Goal: Task Accomplishment & Management: Manage account settings

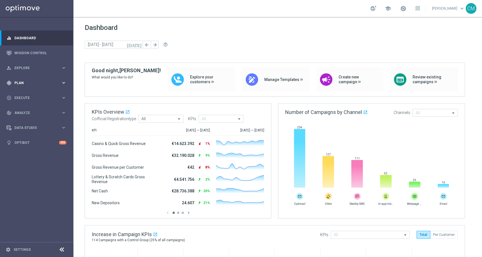
click at [36, 81] on span "Plan" at bounding box center [37, 82] width 47 height 3
click at [29, 96] on link "Target Groups" at bounding box center [37, 94] width 44 height 5
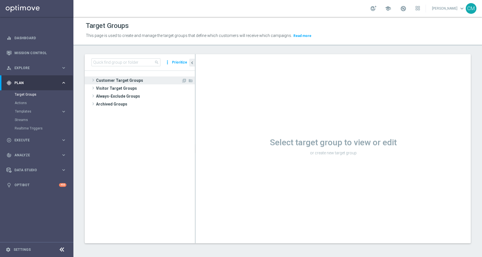
click at [118, 80] on span "Customer Target Groups" at bounding box center [138, 81] width 85 height 8
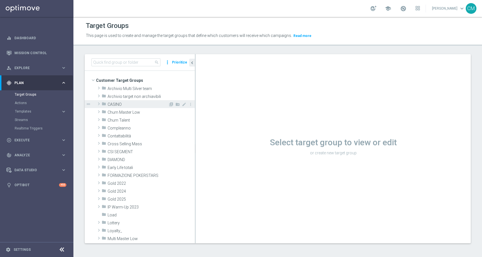
click at [121, 106] on span "CASINO" at bounding box center [138, 104] width 61 height 5
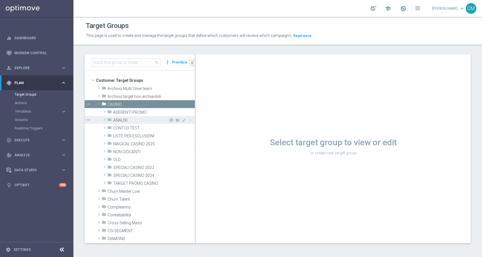
click at [116, 120] on span "ANALISI" at bounding box center [140, 120] width 55 height 5
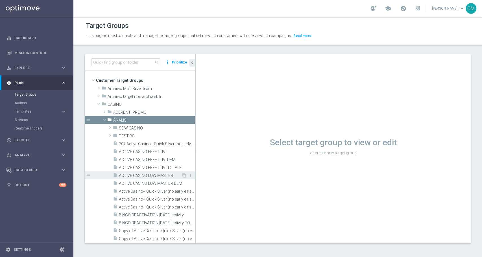
scroll to position [12, 0]
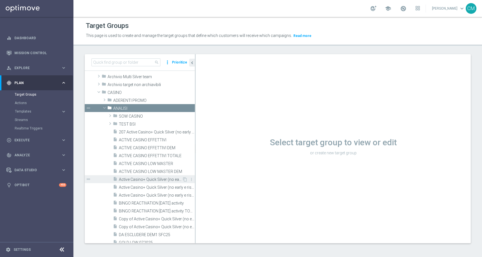
click at [147, 180] on span "Active Casino+ Quick Silver (no early e risk) CONTA DEM/Marg POS" at bounding box center [150, 179] width 63 height 5
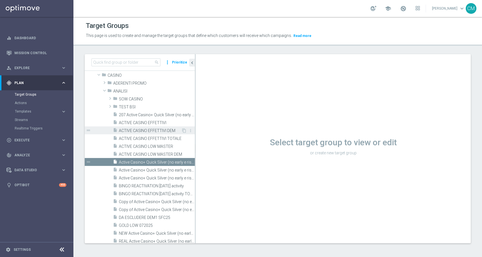
scroll to position [30, 0]
click at [151, 165] on div "insert_drive_file Active Casino+ Quick Silver (no early e risk) CONTA DEM/Margi…" at bounding box center [147, 169] width 69 height 8
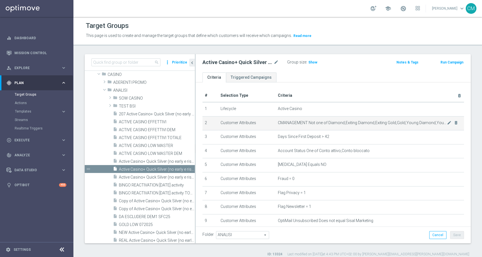
checkbox input "true"
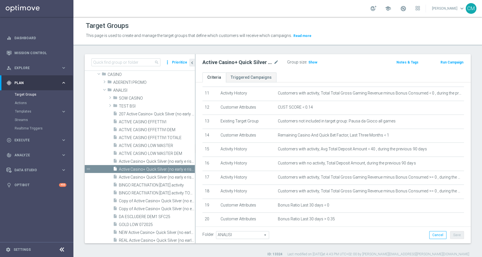
scroll to position [190, 0]
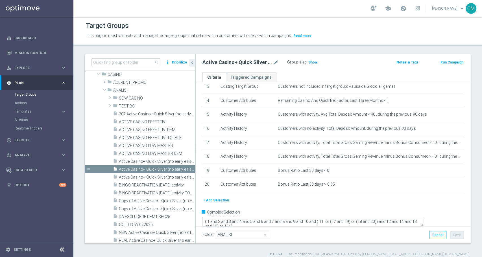
click at [312, 64] on span "Show" at bounding box center [312, 62] width 9 height 4
click at [272, 64] on h2 "Active Casino+ Quick Silver (no early e risk) CONTA DEM/Marginalità NEGATIVA <40" at bounding box center [238, 62] width 70 height 7
click at [275, 62] on icon "mode_edit" at bounding box center [276, 62] width 5 height 7
click at [132, 179] on span "Active Casino+ Quick Silver (no early e risk) CONTA DEM/Marginalità NEGATIVA >40" at bounding box center [150, 177] width 63 height 5
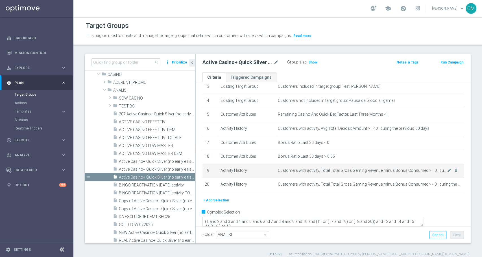
scroll to position [5, 0]
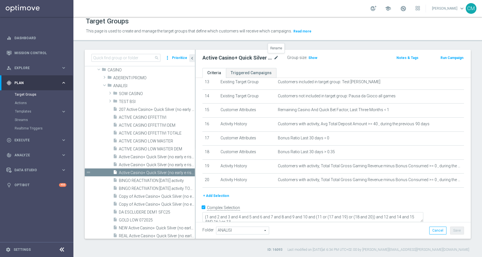
click at [277, 58] on icon "mode_edit" at bounding box center [276, 58] width 5 height 7
click at [306, 57] on label ":" at bounding box center [306, 57] width 1 height 5
click at [309, 57] on span "Show" at bounding box center [312, 58] width 9 height 4
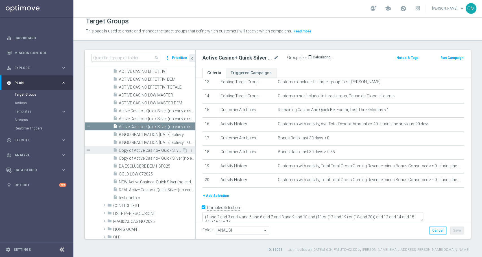
scroll to position [77, 0]
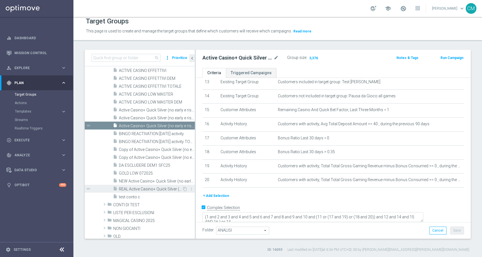
click at [144, 189] on span "REAL Active Casino+ Quick Silver (no early e risk) CONTA SOLO LOGIN" at bounding box center [150, 189] width 63 height 5
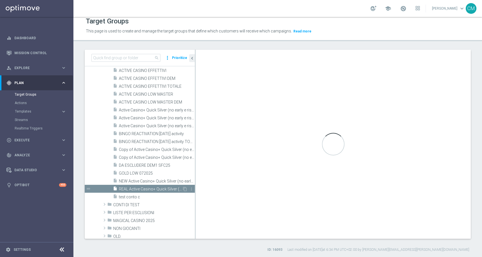
scroll to position [120, 0]
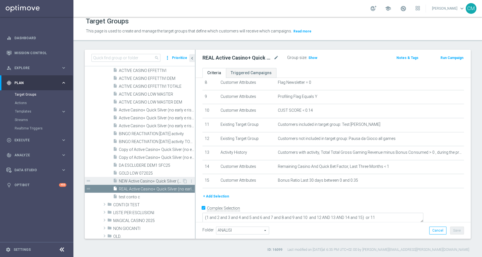
click at [143, 180] on span "NEW Active Casino+ Quick Silver (no early e risk) CONTA SOLO LOGIN" at bounding box center [150, 181] width 63 height 5
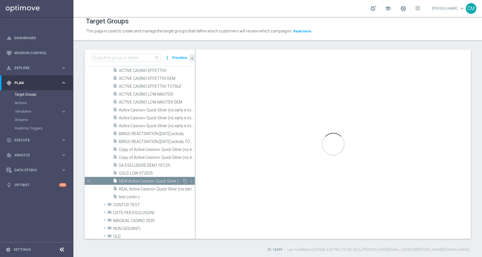
scroll to position [134, 0]
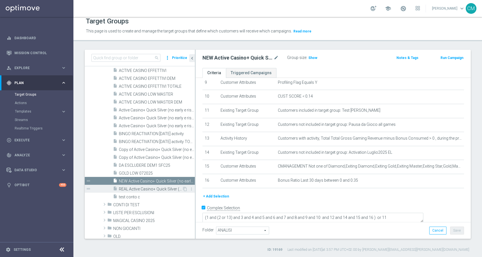
click at [143, 187] on span "REAL Active Casino+ Quick Silver (no early e risk) CONTA SOLO LOGIN" at bounding box center [150, 189] width 63 height 5
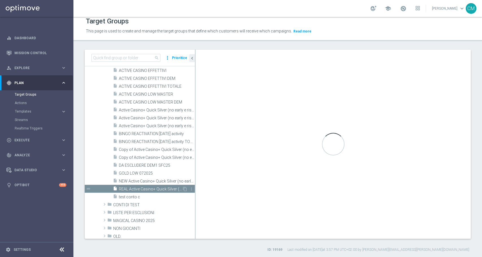
type textarea "(1 and 2 and 3 and 4 and 5 and 6 and 7 and 8 and 9 and 10 and 12 AND 13 AND 14 …"
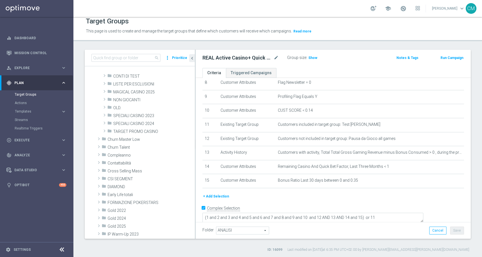
scroll to position [192, 0]
click at [134, 132] on span "TARGET PROMO CASINO" at bounding box center [140, 131] width 55 height 5
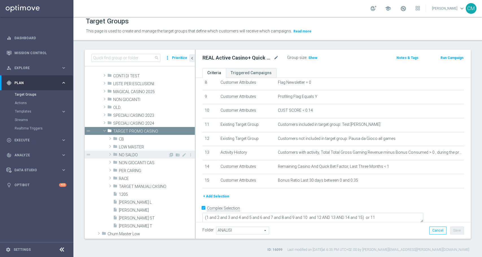
click at [132, 153] on span "NO SALDO" at bounding box center [143, 155] width 49 height 5
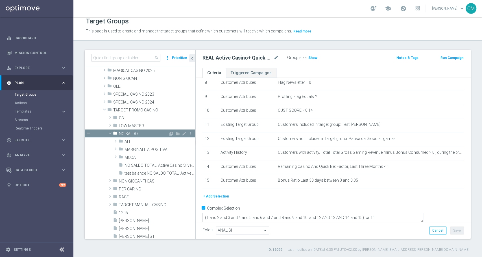
scroll to position [215, 0]
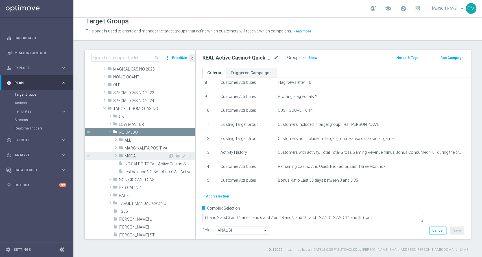
click at [130, 154] on span "MODA" at bounding box center [147, 156] width 44 height 5
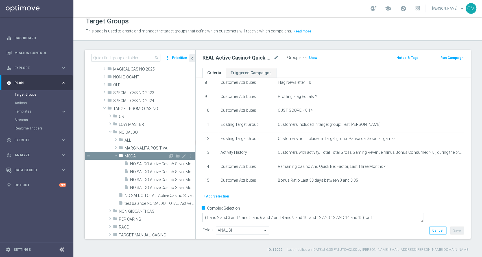
scroll to position [227, 0]
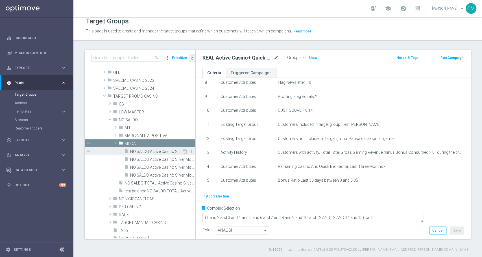
click at [140, 149] on span "NO SALDO Active Casinò Silver Moda >60" at bounding box center [156, 151] width 52 height 5
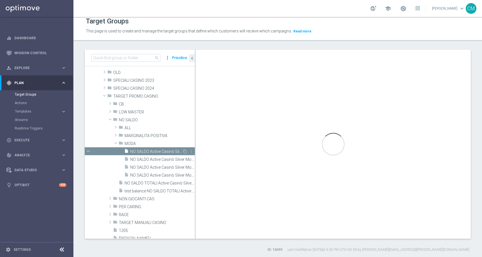
type input "MODA"
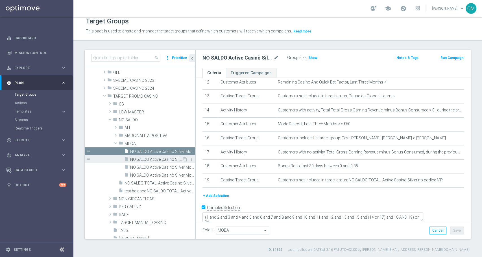
click at [144, 158] on span "NO SALDO Active Casinò Silver Moda 0-15€" at bounding box center [156, 159] width 52 height 5
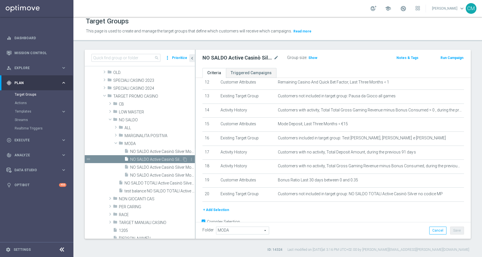
scroll to position [190, 0]
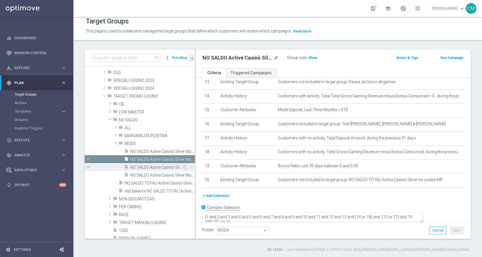
click at [147, 164] on div "insert_drive_file NO SALDO Active Casinò Silver Moda 15-29,99" at bounding box center [153, 167] width 58 height 8
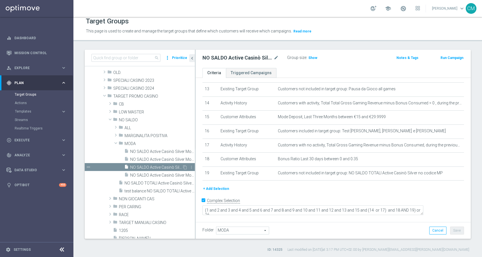
scroll to position [176, 0]
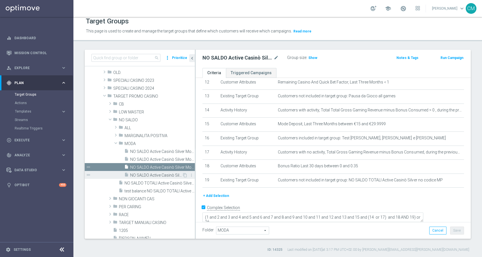
click at [147, 173] on span "NO SALDO Active Casinò Silver Moda 30-59,99" at bounding box center [156, 175] width 52 height 5
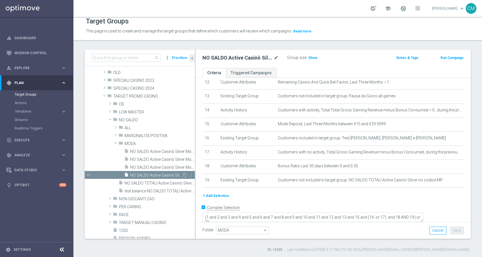
type textarea "(1 and 2 and 3 and 4 and 5 and 6 and 7 and 8 and 9 and 10 and 11 and 12 and 13 …"
click at [121, 145] on icon "folder" at bounding box center [121, 144] width 5 height 6
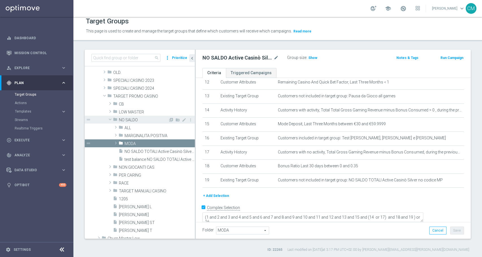
click at [121, 120] on span "NO SALDO" at bounding box center [143, 120] width 49 height 5
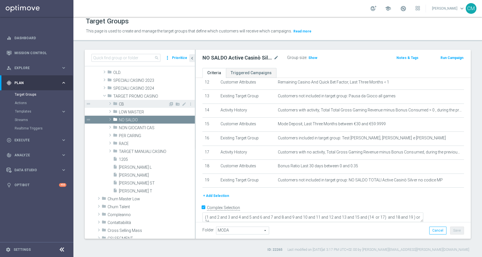
click at [118, 103] on div "folder CB" at bounding box center [140, 104] width 55 height 8
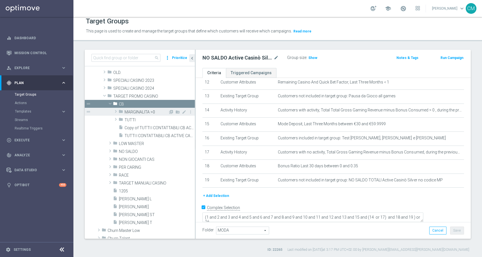
click at [128, 112] on span "MARGINALITA >0" at bounding box center [147, 112] width 44 height 5
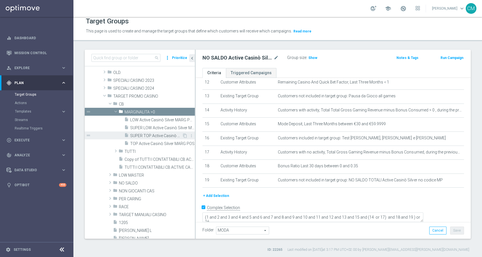
click at [151, 134] on span "SUPER TOP Active Casinò Silver MARG POS" at bounding box center [156, 136] width 52 height 5
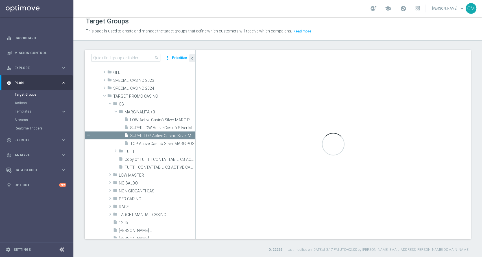
type input "MARGINALITA >0"
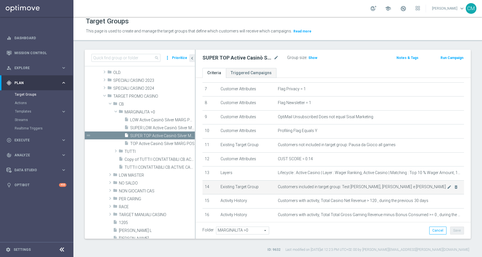
scroll to position [96, 0]
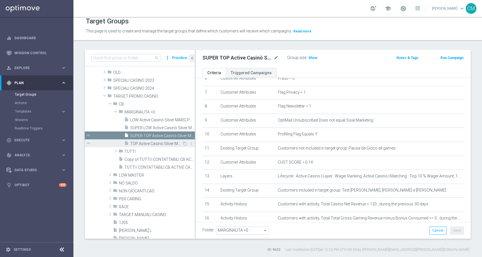
click at [146, 142] on span "TOP Active Casinò Silver MARG POS" at bounding box center [156, 144] width 52 height 5
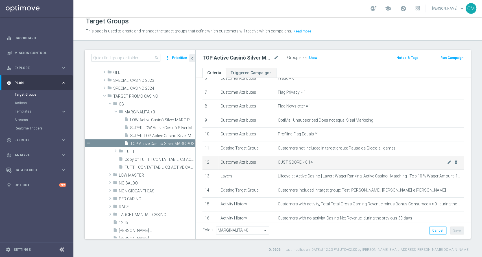
scroll to position [162, 0]
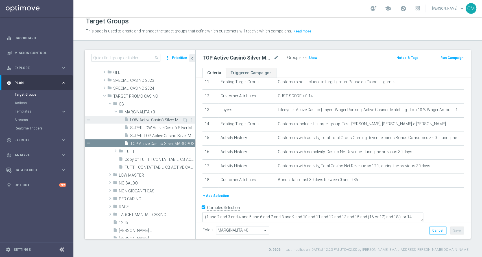
click at [157, 118] on span "LOW Active Casinò Silver MARG POS" at bounding box center [156, 120] width 52 height 5
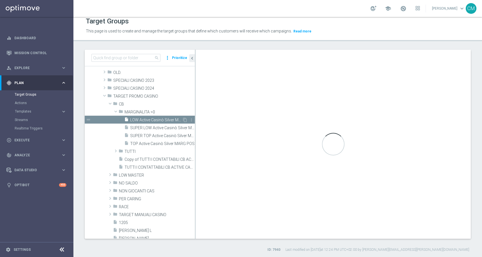
scroll to position [148, 0]
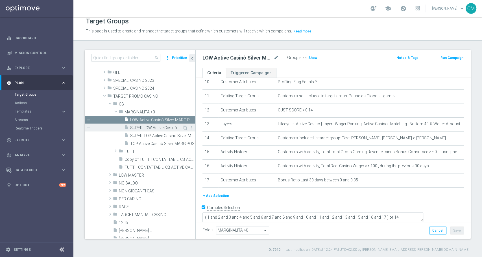
click at [156, 124] on div "insert_drive_file SUPER LOW Active Casinò Silver MARG POS" at bounding box center [153, 128] width 58 height 8
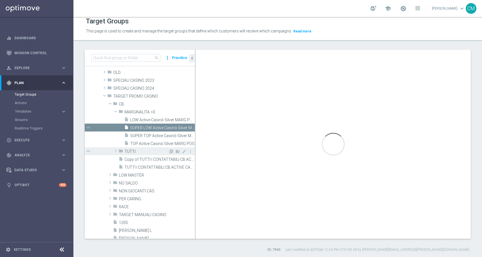
type textarea "( 1 and 2 and 3 and 4 and 5 and 6 and 7 and 8 and 9 and 10 and 11 and 12 and 13…"
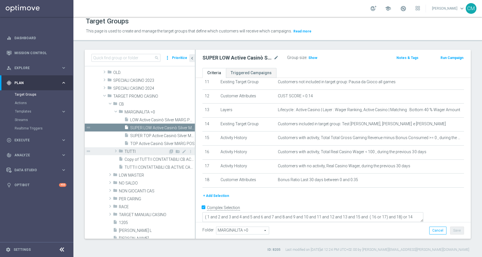
scroll to position [244, 0]
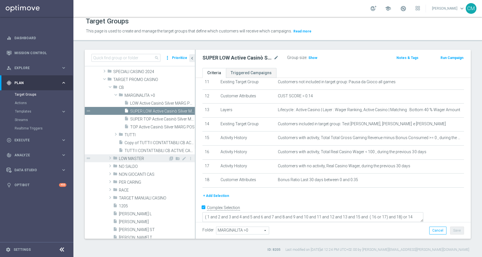
click at [135, 158] on span "LOW MASTER" at bounding box center [143, 158] width 49 height 5
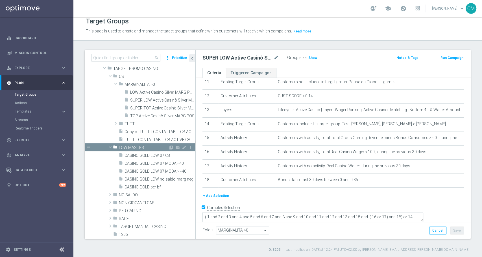
scroll to position [255, 0]
click at [142, 155] on span "CASINO GOLD LOW 07 CB" at bounding box center [153, 155] width 57 height 5
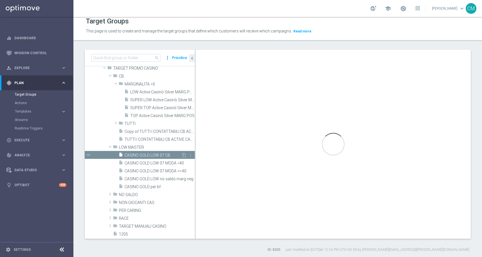
type input "LOW MASTER"
type textarea "(1 and 2 and 3 and 4 and 5 and 6 and 7 and 8 and 9 and 10 and 12 and 11 and 14)…"
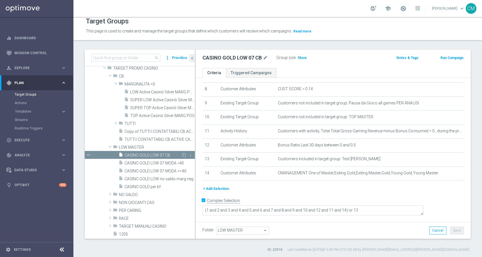
scroll to position [106, 0]
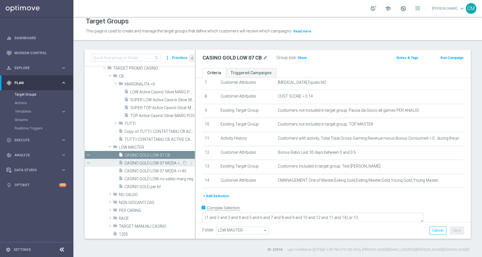
click at [144, 163] on span "CASINO GOLD LOW 07 MODA <40" at bounding box center [154, 163] width 58 height 5
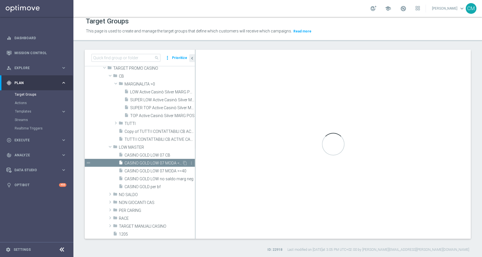
scroll to position [119, 0]
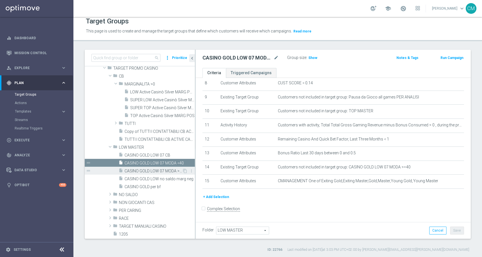
click at [146, 167] on div "insert_drive_file CASINO GOLD LOW 07 MODA >=40" at bounding box center [151, 171] width 64 height 8
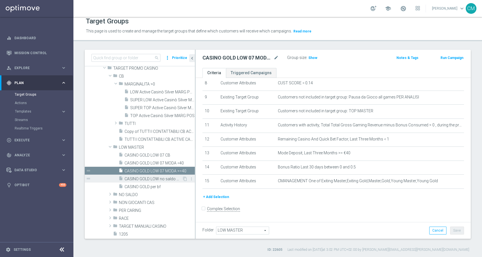
click at [151, 175] on div "insert_drive_file CASINO GOLD LOW no saldo marg neg" at bounding box center [151, 179] width 64 height 8
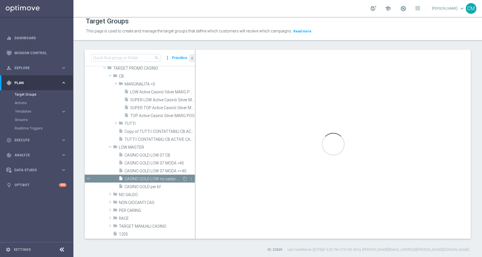
checkbox input "true"
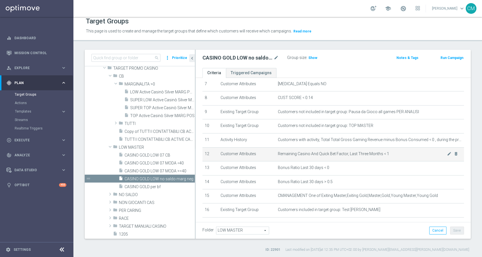
scroll to position [108, 0]
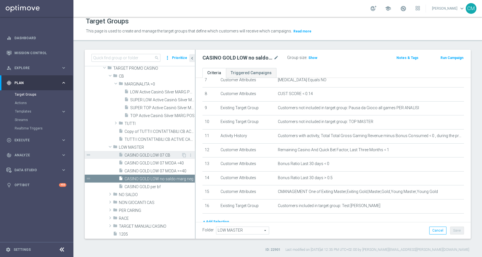
click at [149, 155] on span "CASINO GOLD LOW 07 CB" at bounding box center [153, 155] width 57 height 5
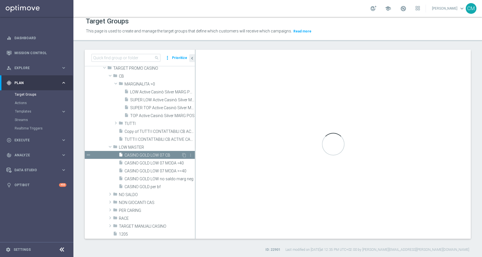
type textarea "(1 and 2 and 3 and 4 and 5 and 6 and 7 and 8 and 9 and 10 and 12 and 11 and 14)…"
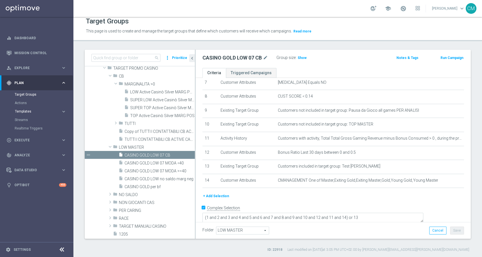
click at [26, 111] on span "Templates" at bounding box center [35, 111] width 40 height 3
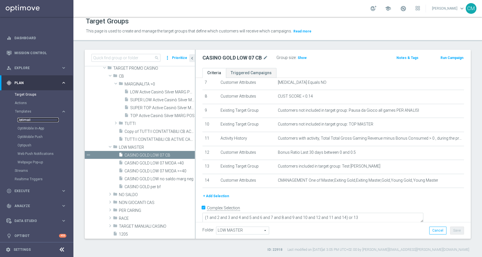
click at [27, 121] on link "Optimail" at bounding box center [38, 120] width 41 height 5
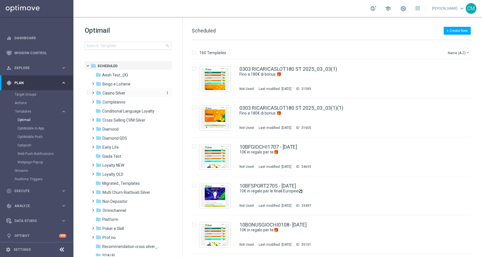
click at [113, 92] on span "Casino Silver" at bounding box center [114, 93] width 23 height 5
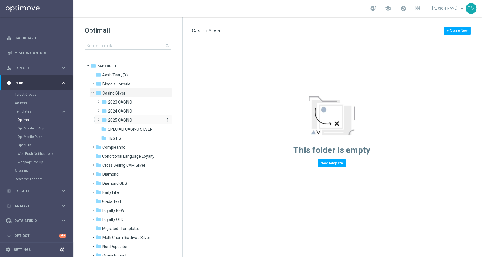
click at [119, 121] on span "2025 CASINO" at bounding box center [120, 120] width 24 height 5
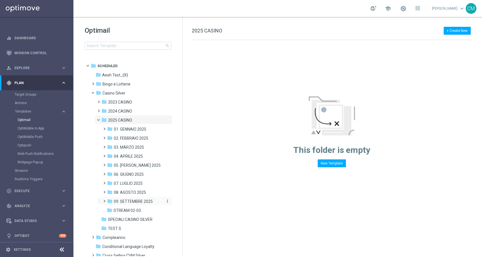
click at [123, 199] on span "09. SETTEMBRE 2025" at bounding box center [133, 201] width 39 height 5
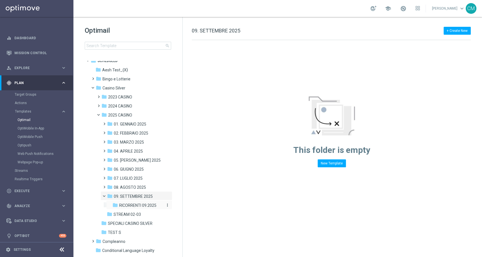
click at [125, 203] on div "folder RICORRENTI 09.2025" at bounding box center [137, 206] width 51 height 6
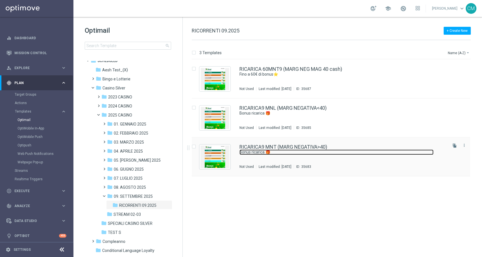
click at [330, 154] on link "Bonus ricarica 🎁" at bounding box center [337, 152] width 194 height 5
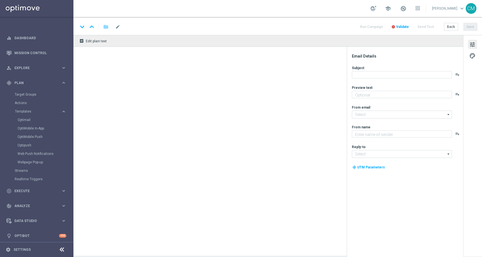
type textarea "​Per te fino a 20.000 Sisal point"
type input "[EMAIL_ADDRESS][DOMAIN_NAME]"
type textarea "Sisal"
type input "[EMAIL_ADDRESS][DOMAIN_NAME]"
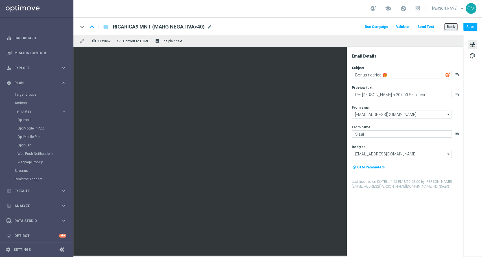
click at [451, 28] on button "Back" at bounding box center [451, 27] width 14 height 8
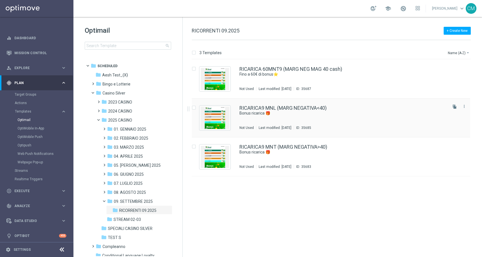
click at [379, 109] on div "RICARICA9 MNL (MARG NEGATIVA<40)" at bounding box center [343, 108] width 207 height 5
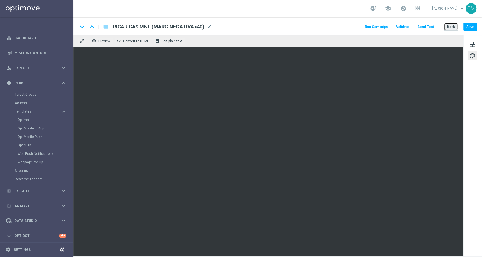
click at [450, 25] on button "Back" at bounding box center [451, 27] width 14 height 8
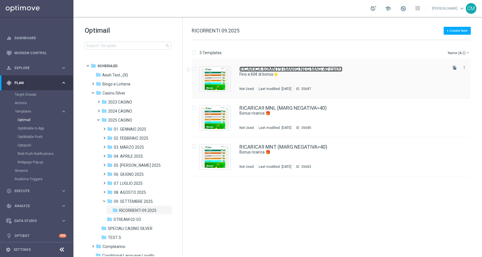
click at [327, 70] on link "RICARICA 60MNT9 (MARG NEG MAG 40 cash)" at bounding box center [291, 69] width 103 height 5
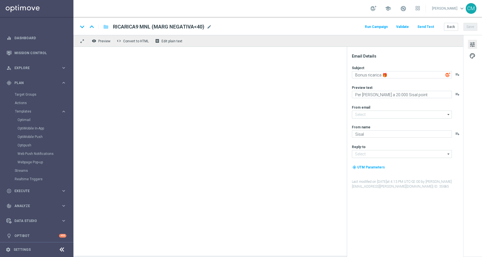
type input "[EMAIL_ADDRESS][DOMAIN_NAME]"
type textarea "Fino a 60€ di bonus⭐"
type textarea "Vuoi scoprire la nuova promozione per te?"
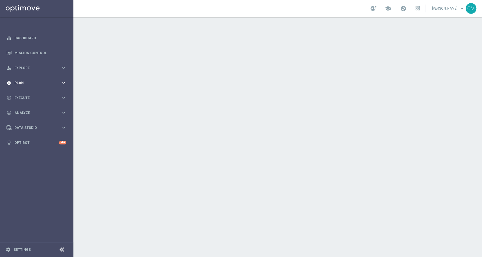
click at [32, 83] on span "Plan" at bounding box center [37, 82] width 47 height 3
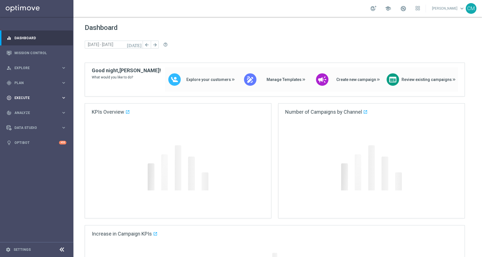
click at [29, 84] on span "Plan" at bounding box center [37, 82] width 47 height 3
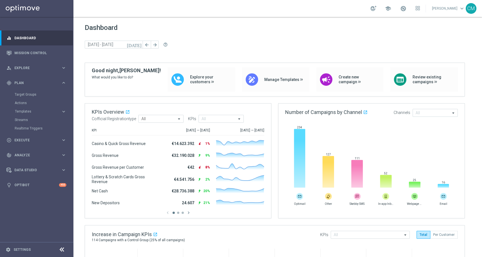
click at [40, 109] on button "Templates keyboard_arrow_right" at bounding box center [41, 111] width 52 height 5
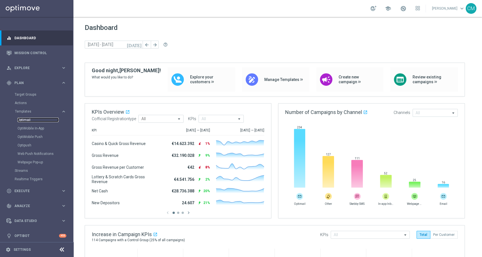
click at [29, 118] on link "Optimail" at bounding box center [38, 120] width 41 height 5
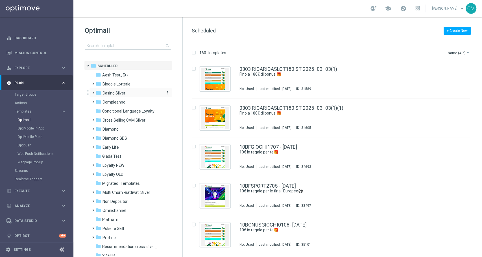
click at [126, 94] on div "folder Casino Silver" at bounding box center [128, 93] width 65 height 6
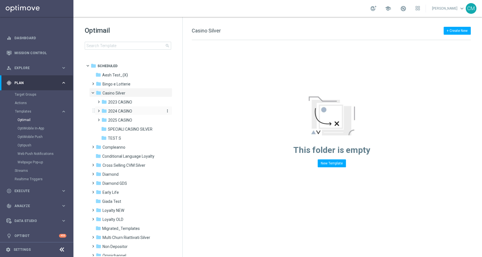
click at [127, 109] on span "2024 CASINO" at bounding box center [120, 111] width 24 height 5
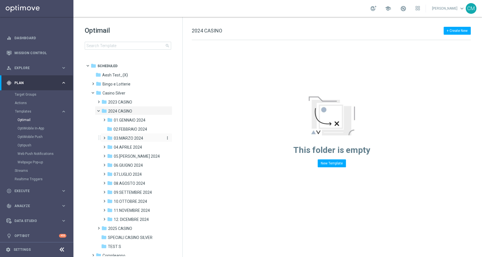
click at [135, 139] on span "03.MARZO 2024" at bounding box center [128, 138] width 29 height 5
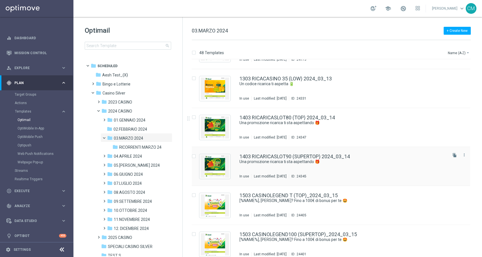
scroll to position [263, 0]
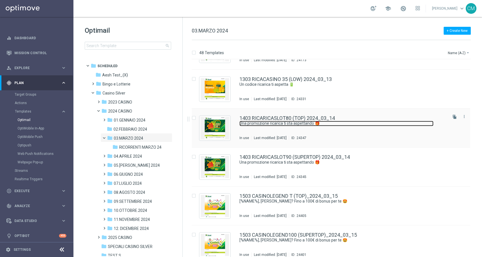
click at [313, 123] on link "Una promozione ricarica ti sta aspettando 🎁​" at bounding box center [337, 123] width 194 height 5
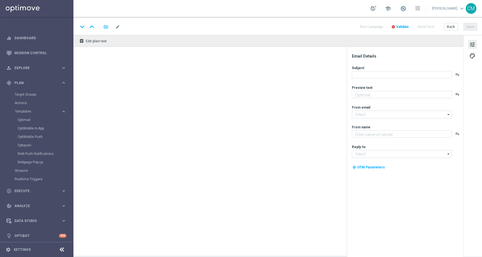
type textarea "Fino a 80€ di bonus"
type input "[EMAIL_ADDRESS][DOMAIN_NAME]"
type textarea "Sisal"
type input "[EMAIL_ADDRESS][DOMAIN_NAME]"
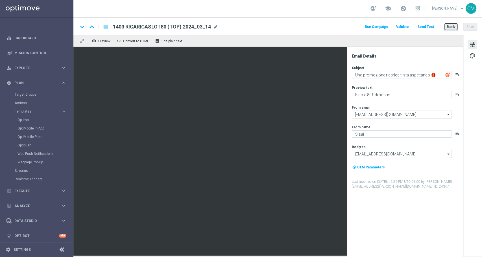
click at [457, 27] on button "Back" at bounding box center [451, 27] width 14 height 8
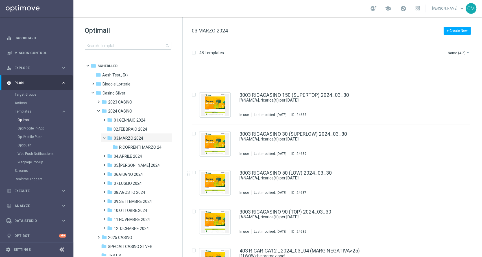
scroll to position [1322, 0]
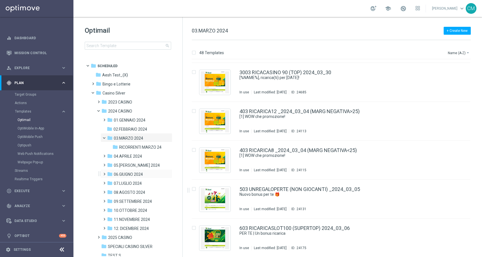
click at [133, 170] on div "folder 06.GIUGNO 2024 more_vert" at bounding box center [137, 173] width 72 height 9
click at [120, 177] on span "06.GIUGNO 2024" at bounding box center [128, 174] width 29 height 5
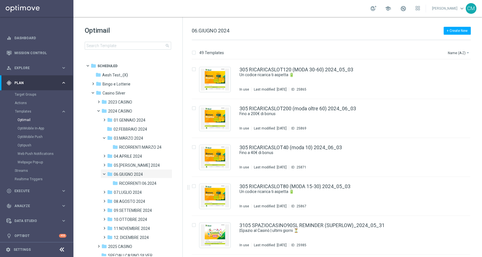
scroll to position [1403, 0]
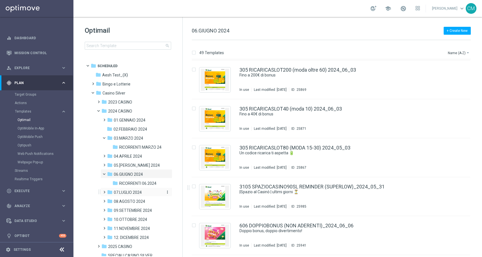
click at [126, 195] on span "07.LUGLIO 2024" at bounding box center [128, 192] width 28 height 5
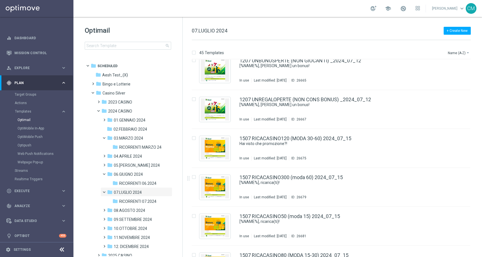
scroll to position [224, 0]
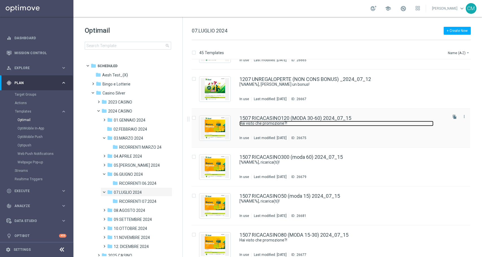
click at [268, 121] on link "Hai visto che promozione?!" at bounding box center [337, 123] width 194 height 5
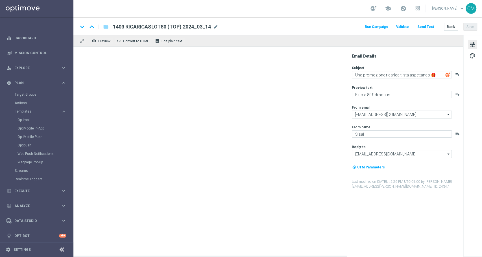
type textarea "Hai visto che promozione?!"
type textarea "Fino a 120€ di bonus per te"
